Goal: Transaction & Acquisition: Purchase product/service

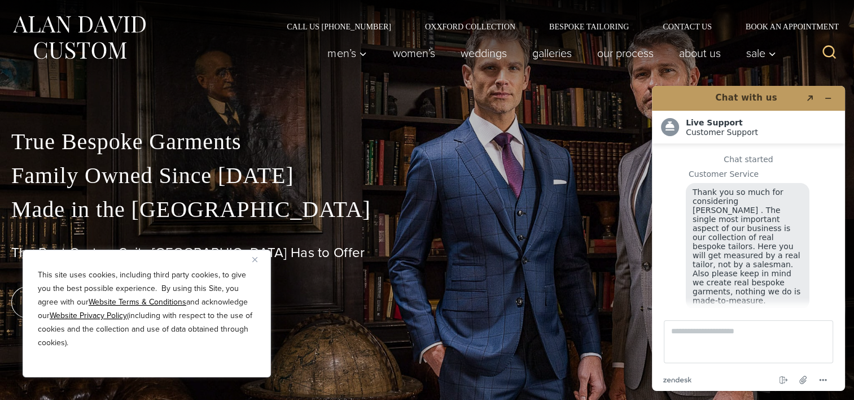
scroll to position [13, 0]
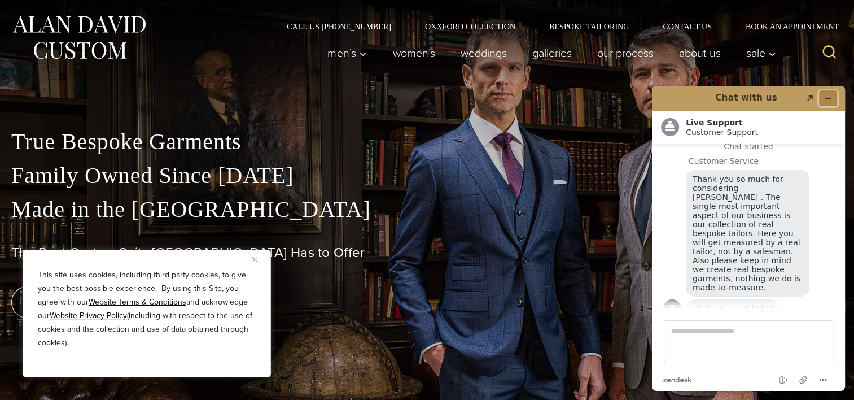
click at [826, 95] on icon "Minimise widget" at bounding box center [828, 98] width 8 height 8
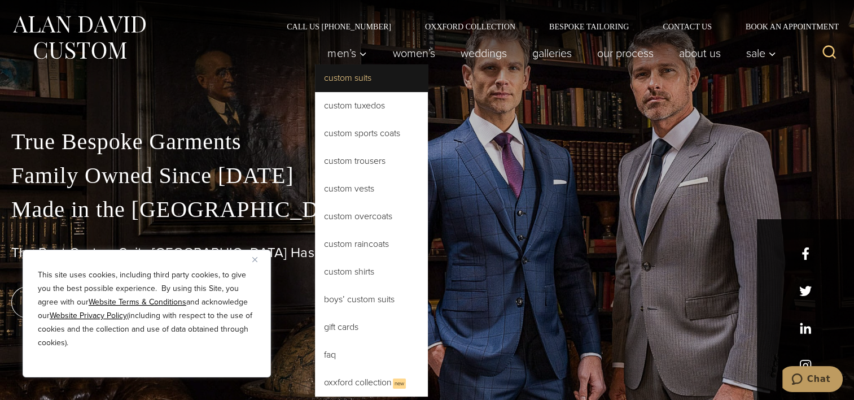
click at [370, 84] on link "Custom Suits" at bounding box center [371, 77] width 113 height 27
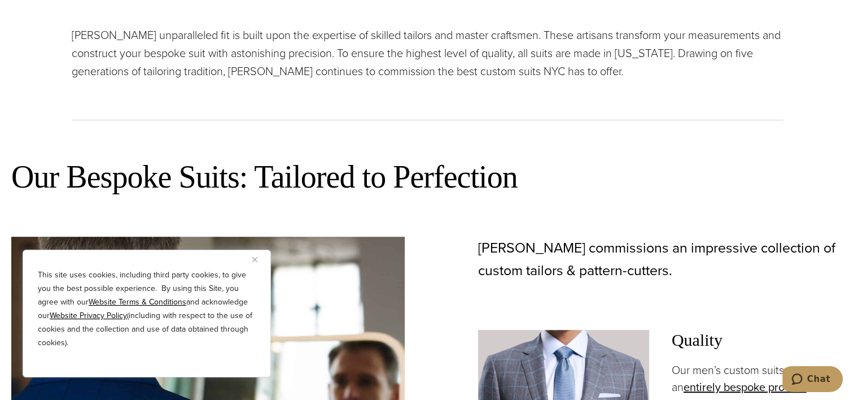
scroll to position [457, 0]
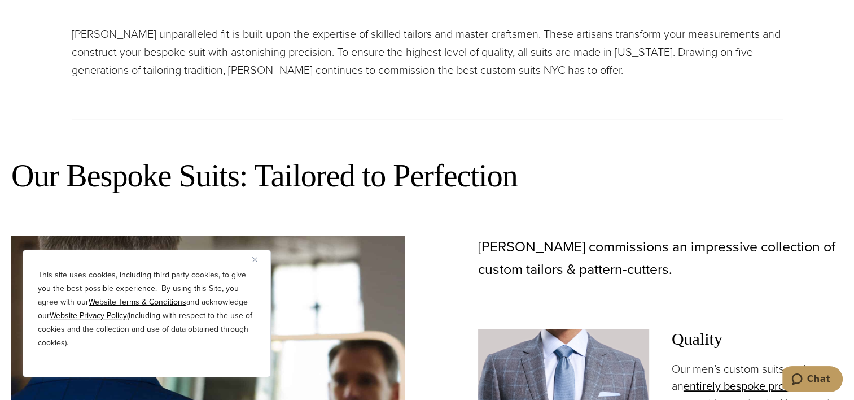
click at [256, 261] on img "Close" at bounding box center [254, 259] width 5 height 5
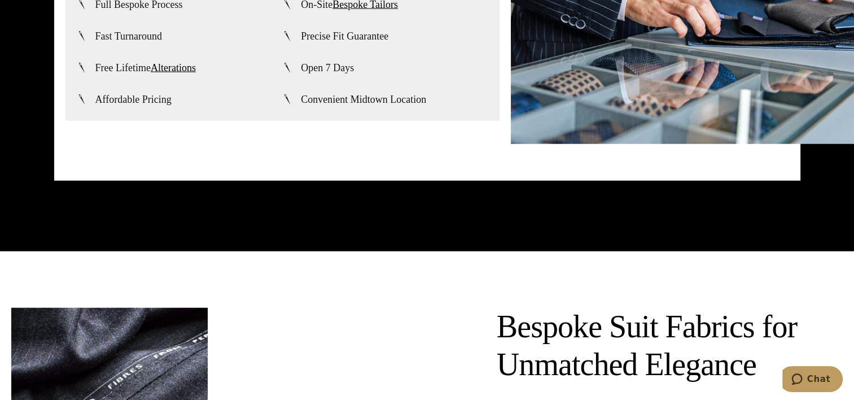
scroll to position [2849, 0]
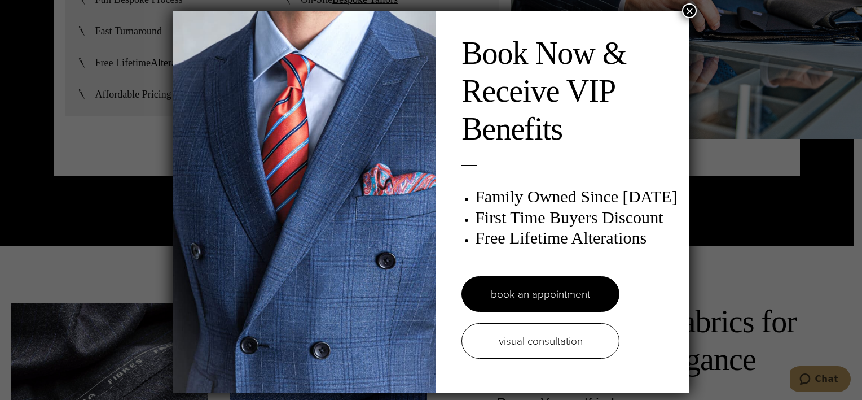
click at [687, 9] on button "×" at bounding box center [689, 10] width 15 height 15
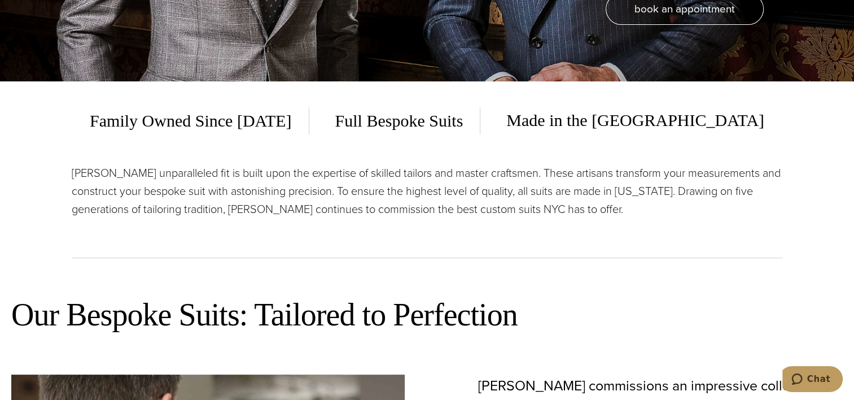
scroll to position [0, 0]
